Goal: Complete application form

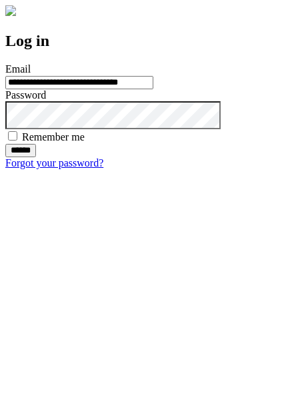
type input "**********"
click at [36, 157] on input "******" at bounding box center [20, 150] width 31 height 13
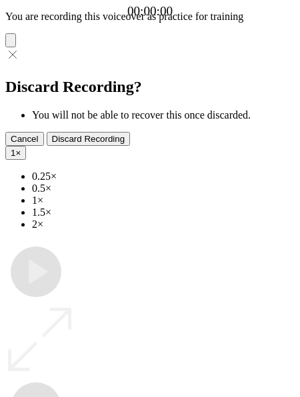
type input "**********"
